Goal: Information Seeking & Learning: Learn about a topic

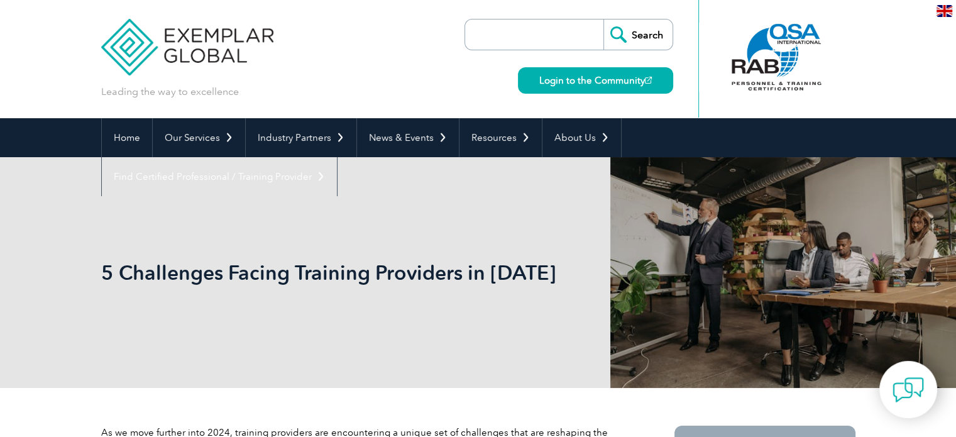
drag, startPoint x: 496, startPoint y: 27, endPoint x: 496, endPoint y: 35, distance: 7.5
click at [497, 31] on input "search" at bounding box center [537, 34] width 132 height 30
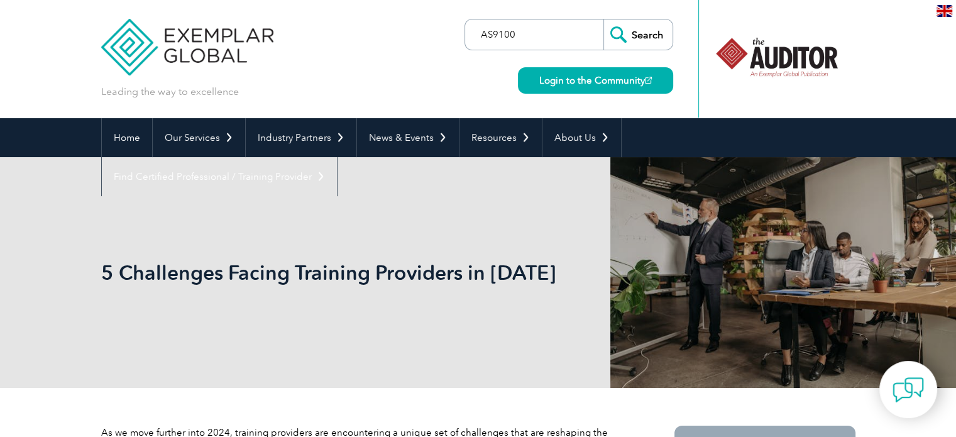
type input "AS9100"
click at [603, 19] on input "Search" at bounding box center [637, 34] width 69 height 30
